Goal: Information Seeking & Learning: Obtain resource

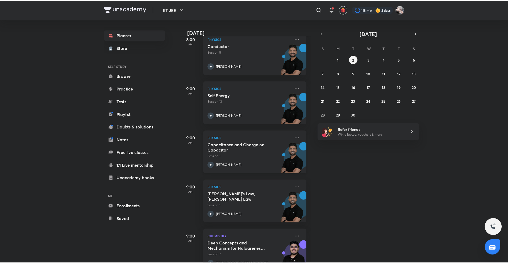
scroll to position [85, 0]
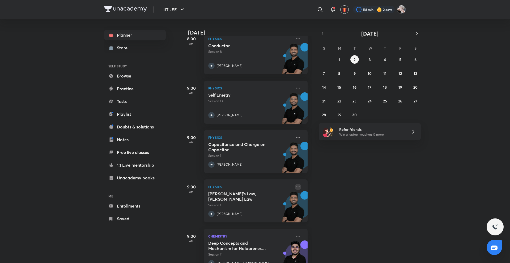
click at [295, 188] on icon at bounding box center [298, 187] width 6 height 6
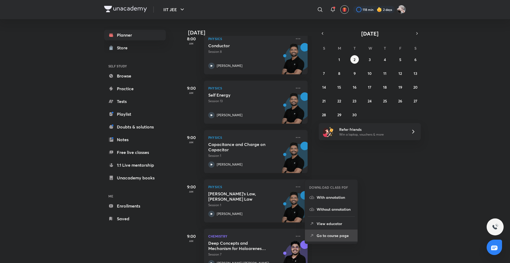
click at [322, 237] on p "Go to course page" at bounding box center [335, 236] width 37 height 6
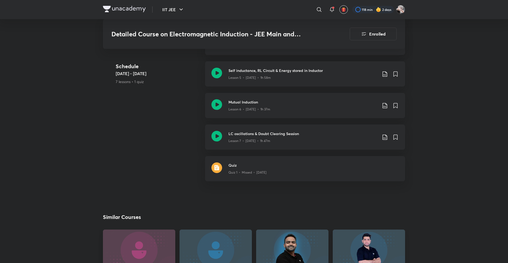
scroll to position [432, 0]
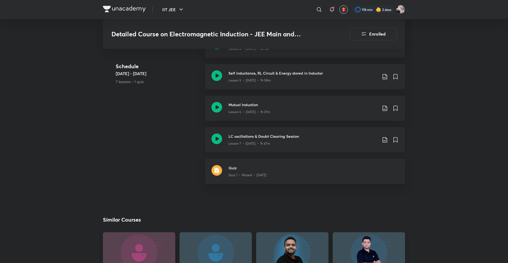
click at [250, 143] on div "LC oscillations & Doubt Clearing Session Lesson 7 • Oct 3 • 1h 47m" at bounding box center [305, 139] width 200 height 25
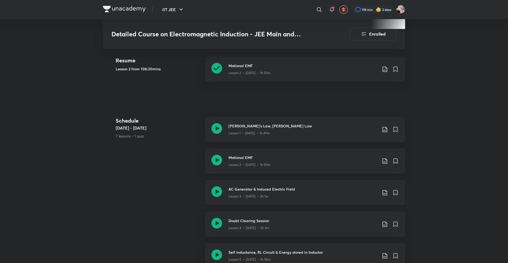
scroll to position [254, 0]
click at [383, 126] on icon at bounding box center [384, 129] width 6 height 6
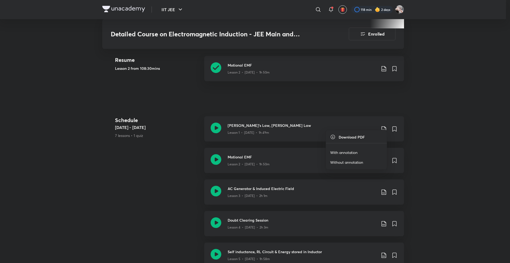
click at [342, 153] on p "With annotation" at bounding box center [343, 153] width 27 height 6
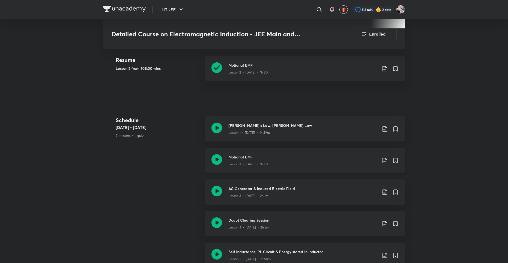
click at [382, 158] on icon at bounding box center [384, 161] width 6 height 6
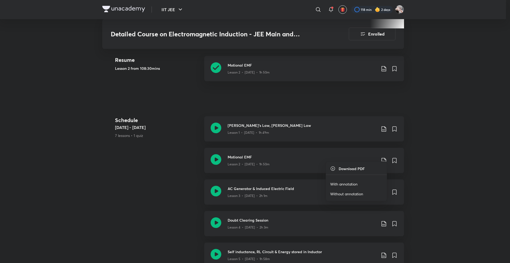
click at [345, 184] on p "With annotation" at bounding box center [343, 184] width 27 height 6
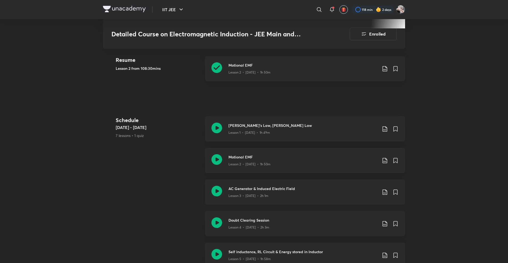
click at [384, 189] on icon at bounding box center [384, 192] width 6 height 6
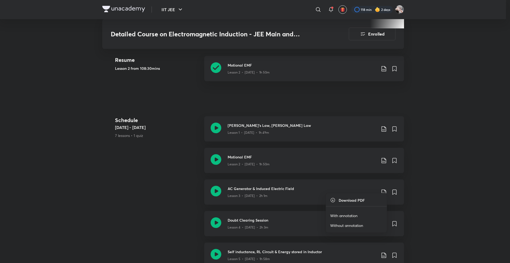
click at [344, 214] on p "With annotation" at bounding box center [343, 216] width 27 height 6
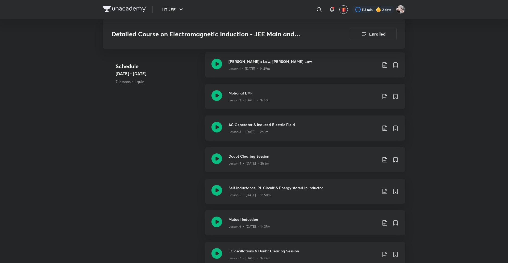
scroll to position [320, 0]
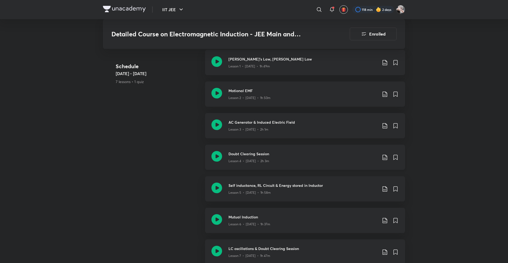
click at [383, 154] on icon at bounding box center [384, 157] width 6 height 6
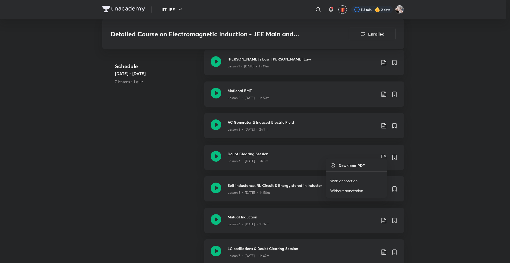
click at [353, 180] on p "With annotation" at bounding box center [343, 181] width 27 height 6
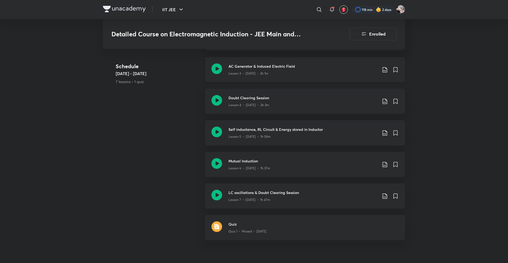
scroll to position [376, 0]
click at [384, 130] on icon at bounding box center [384, 133] width 6 height 6
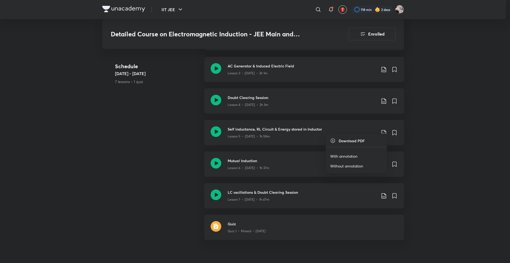
click at [350, 157] on p "With annotation" at bounding box center [343, 157] width 27 height 6
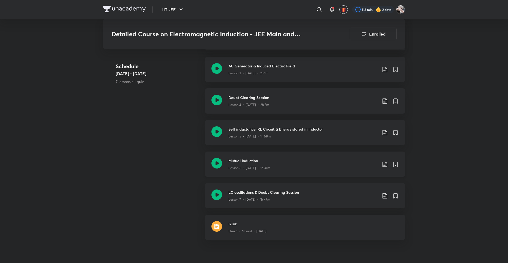
click at [383, 161] on icon at bounding box center [384, 164] width 6 height 6
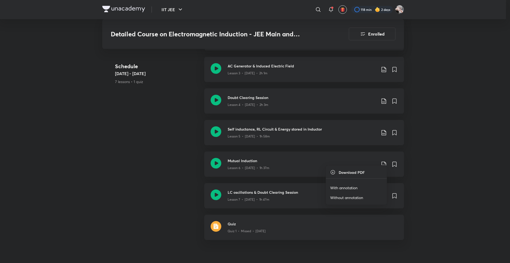
click at [343, 188] on p "With annotation" at bounding box center [343, 188] width 27 height 6
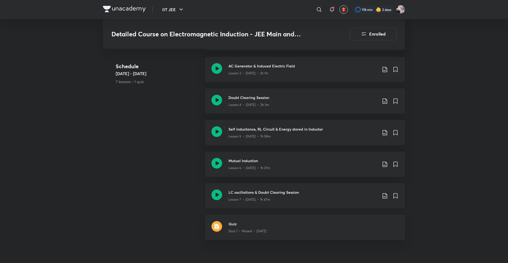
click at [382, 193] on icon at bounding box center [384, 195] width 5 height 5
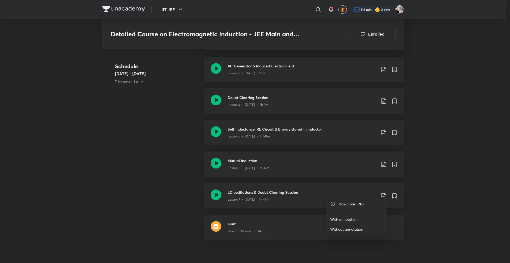
click at [341, 219] on p "With annotation" at bounding box center [343, 220] width 27 height 6
